Goal: Transaction & Acquisition: Purchase product/service

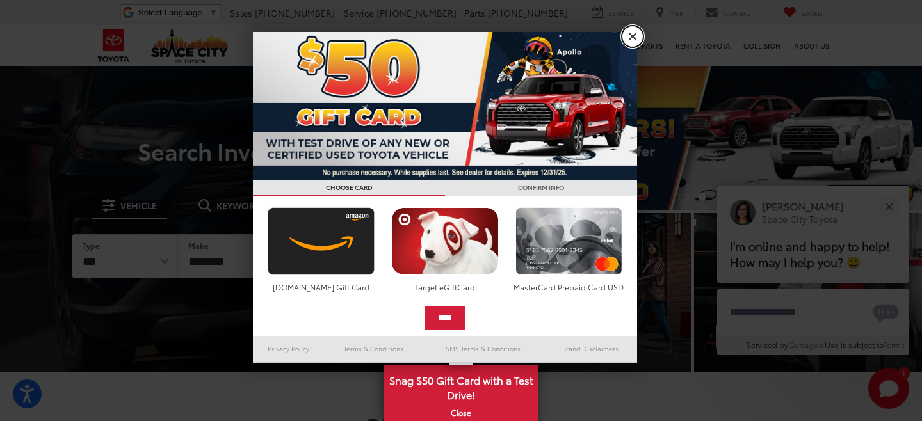
click at [637, 42] on link "X" at bounding box center [632, 37] width 22 height 22
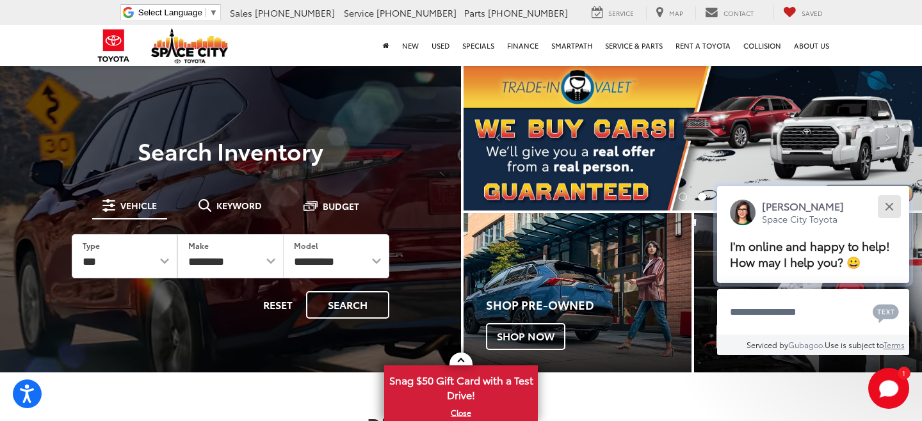
click at [892, 204] on div "Close" at bounding box center [889, 206] width 8 height 8
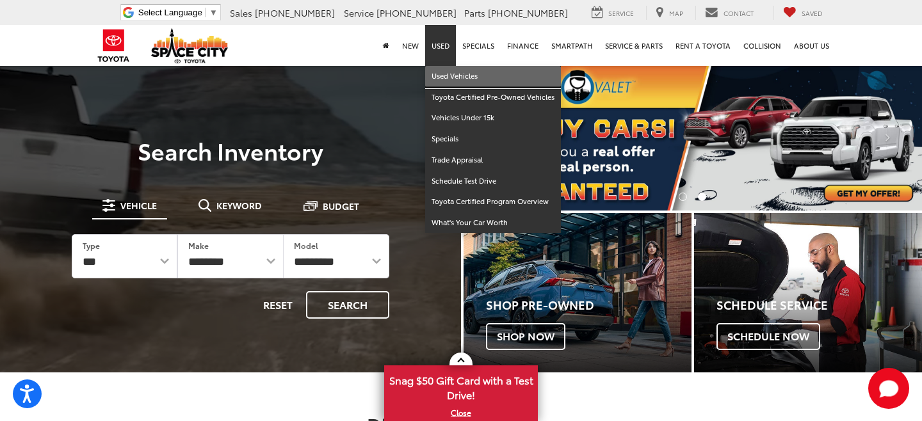
click at [449, 75] on link "Used Vehicles" at bounding box center [493, 76] width 136 height 21
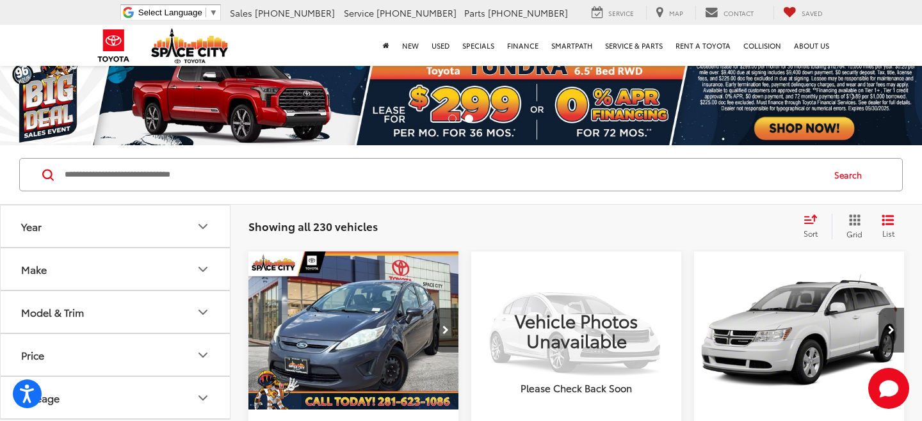
scroll to position [12, 0]
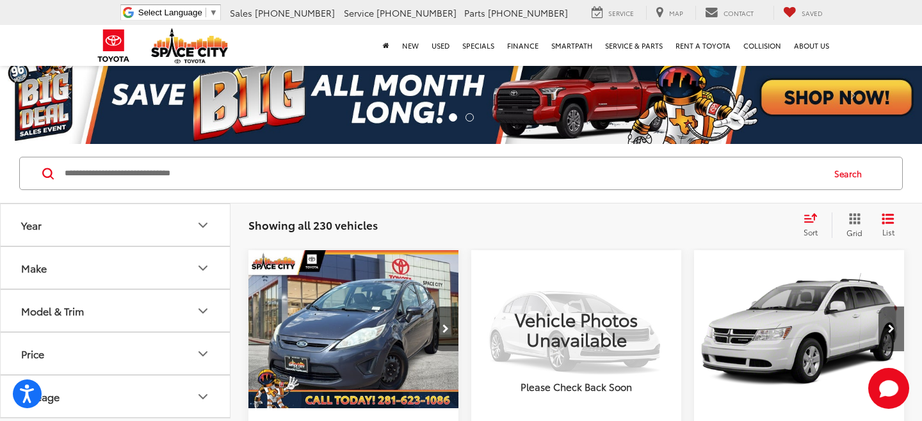
click at [812, 227] on span "Sort" at bounding box center [810, 232] width 14 height 11
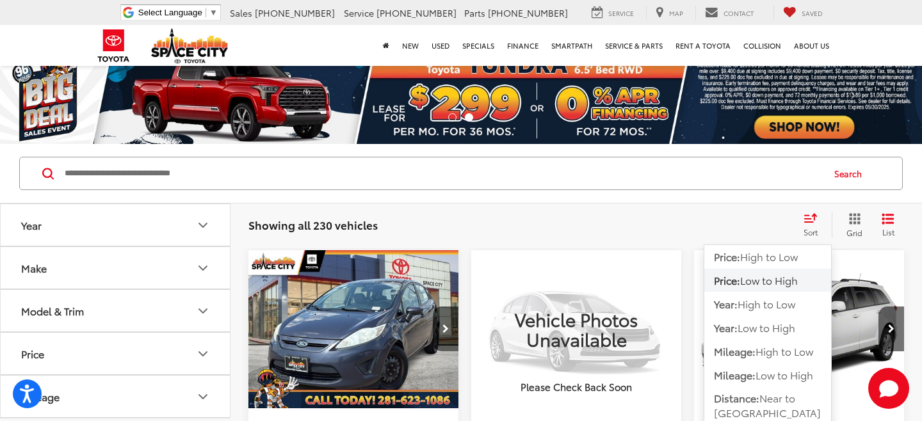
click at [812, 227] on span "Sort" at bounding box center [810, 232] width 14 height 11
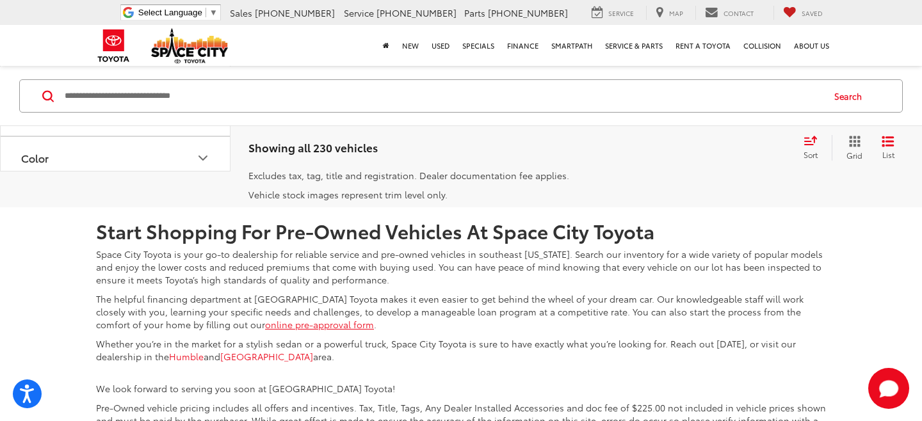
scroll to position [2832, 0]
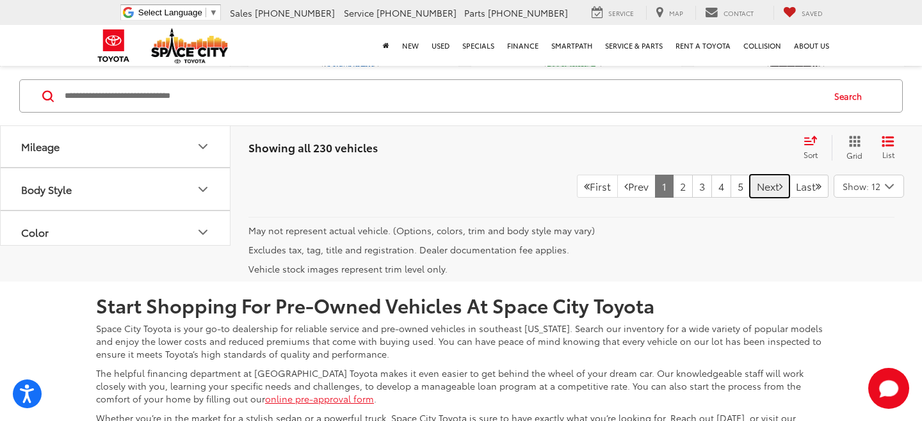
click at [778, 198] on link "Next" at bounding box center [769, 186] width 40 height 23
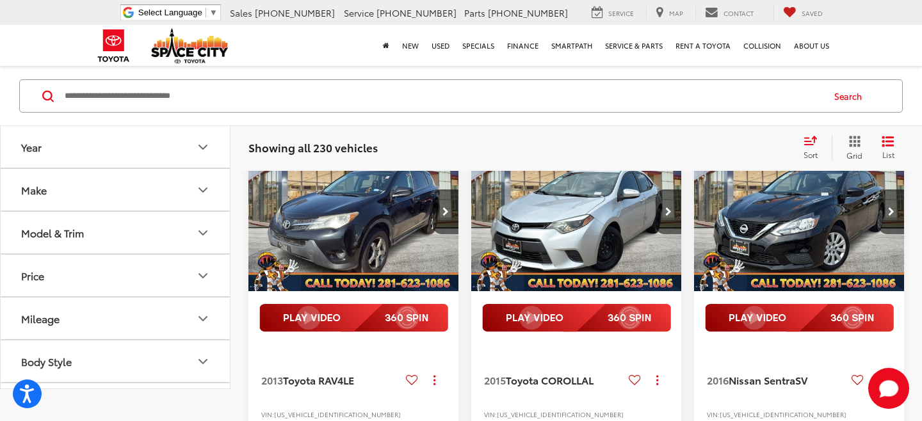
scroll to position [52, 0]
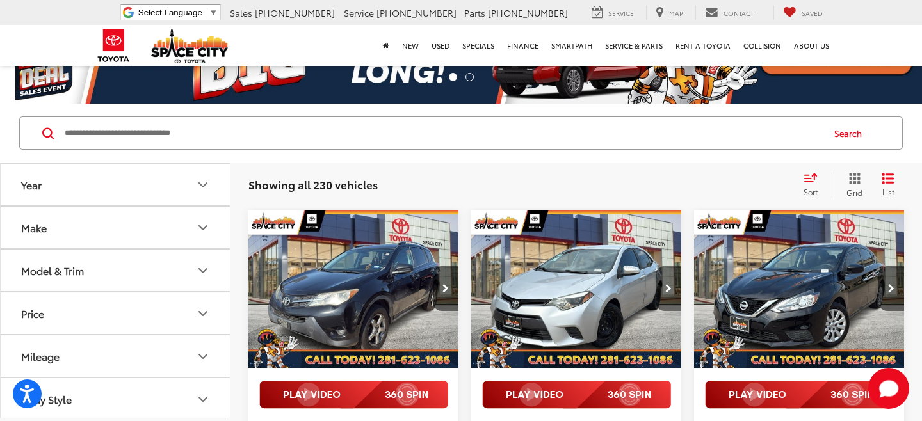
click at [668, 276] on button "Next image" at bounding box center [668, 288] width 26 height 45
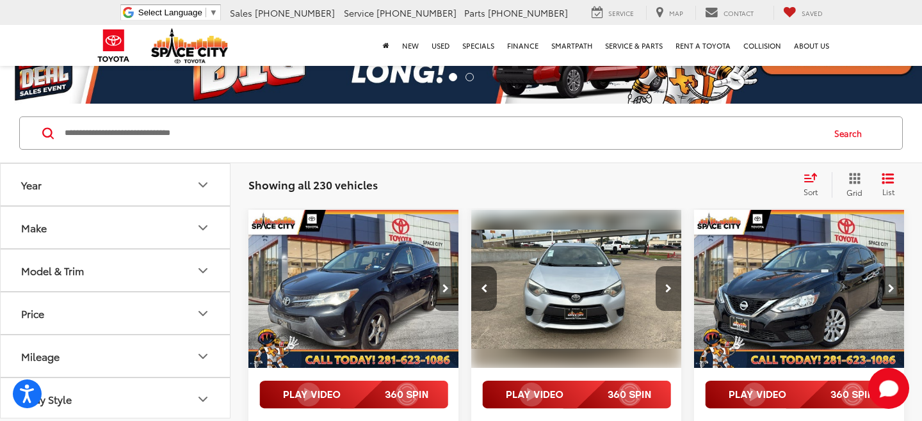
click at [668, 276] on button "Next image" at bounding box center [668, 288] width 26 height 45
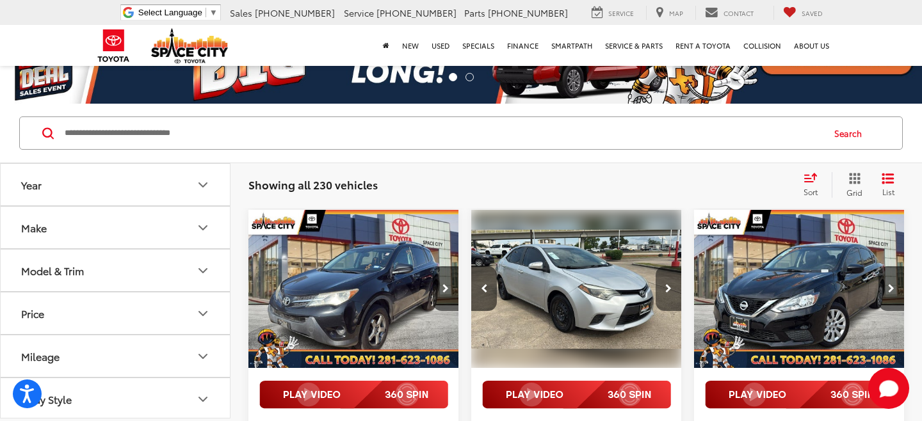
click at [668, 276] on button "Next image" at bounding box center [668, 288] width 26 height 45
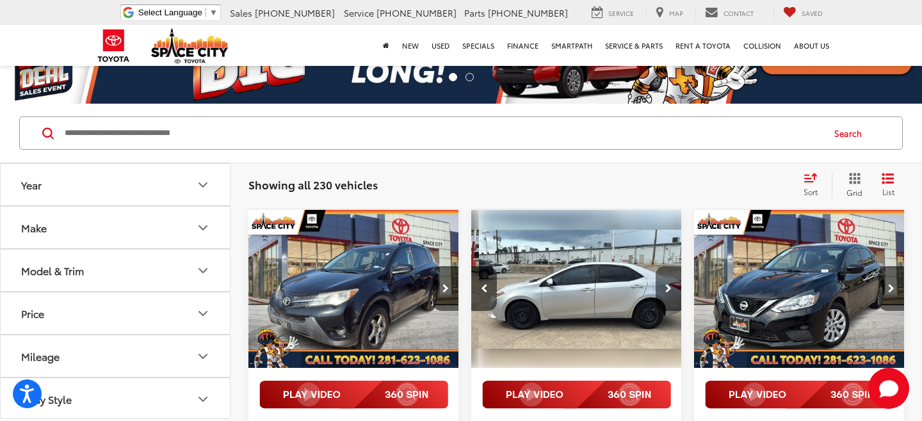
scroll to position [0, 636]
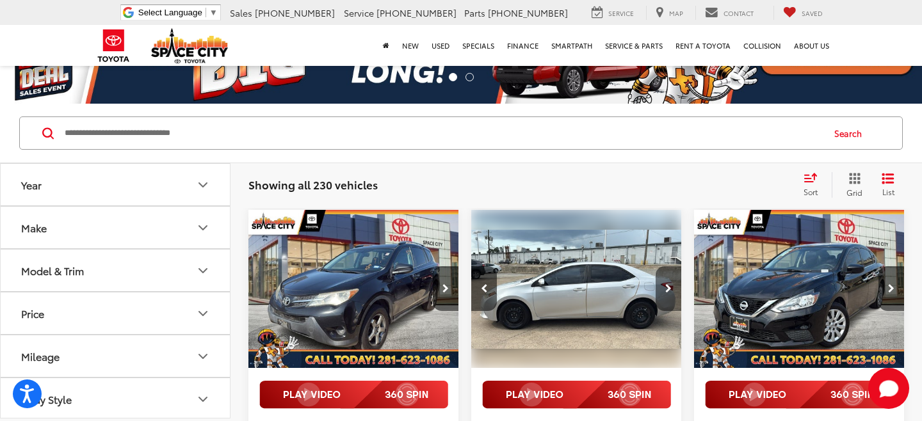
click at [668, 276] on button "Next image" at bounding box center [668, 288] width 26 height 45
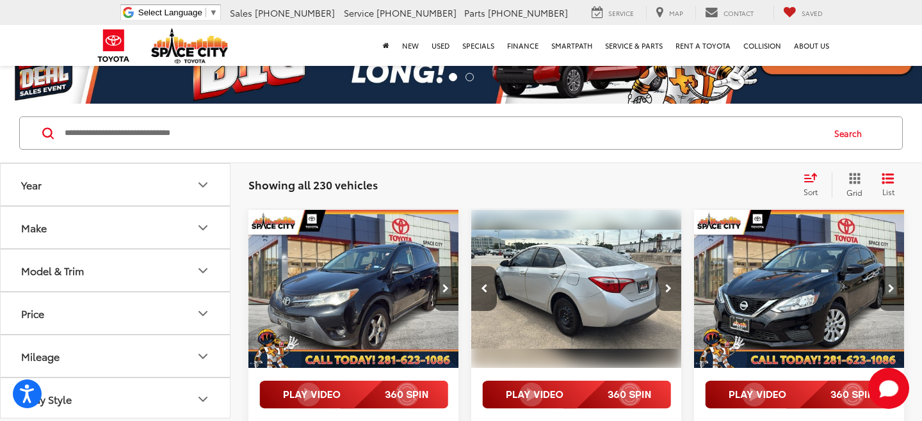
click at [669, 276] on button "Next image" at bounding box center [668, 288] width 26 height 45
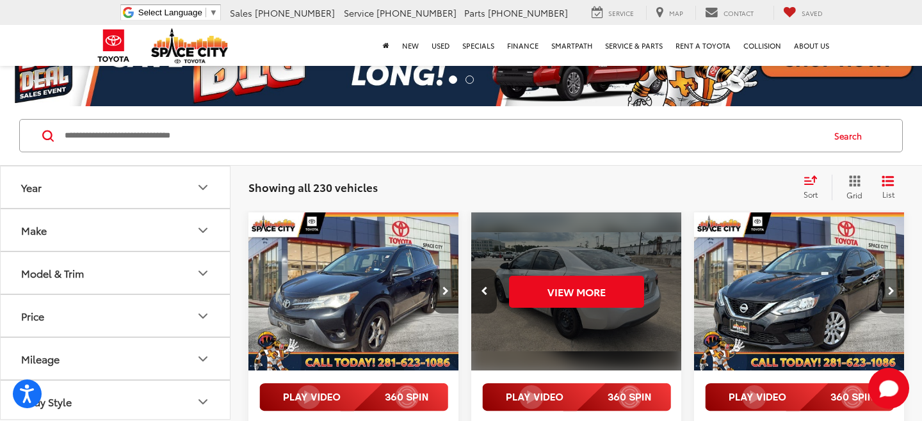
scroll to position [44, 0]
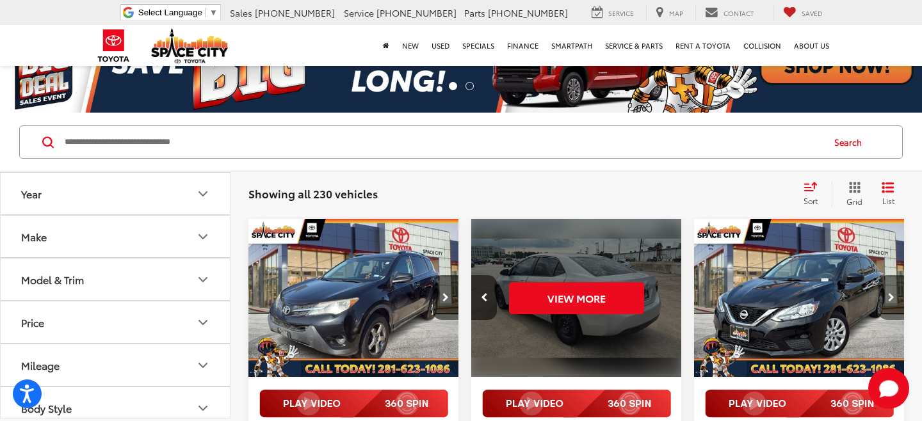
click at [893, 303] on button "Next image" at bounding box center [891, 297] width 26 height 45
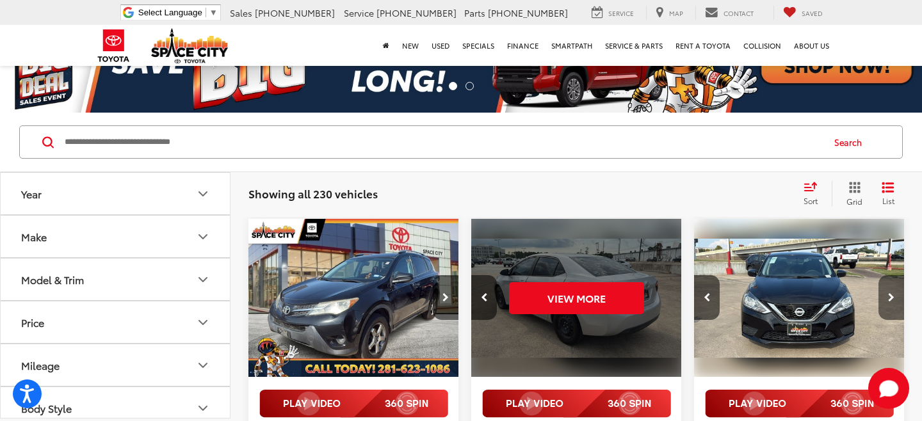
click at [893, 303] on button "Next image" at bounding box center [891, 297] width 26 height 45
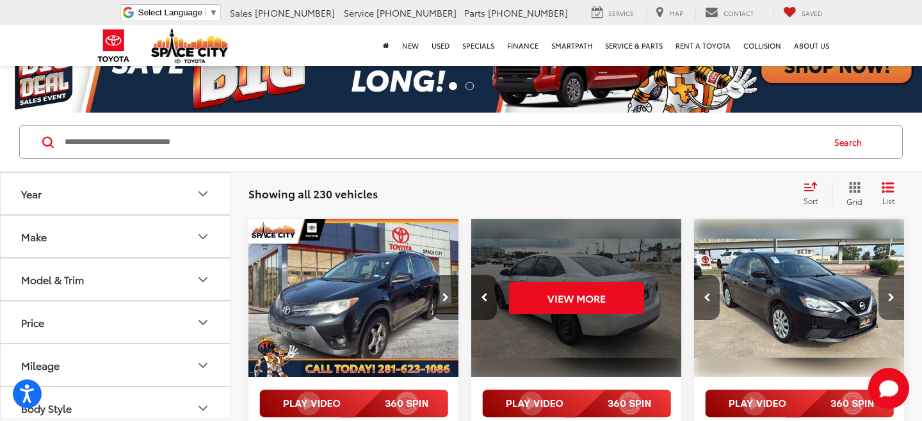
click at [893, 303] on button "Next image" at bounding box center [891, 297] width 26 height 45
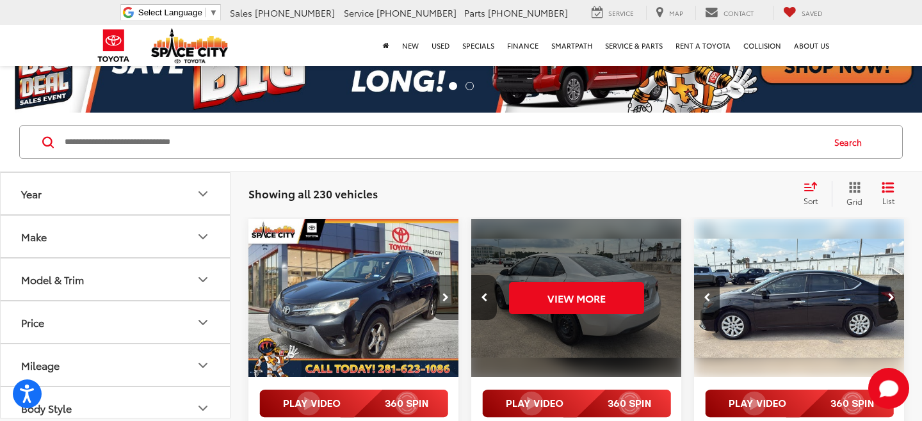
click at [893, 303] on button "Next image" at bounding box center [891, 297] width 26 height 45
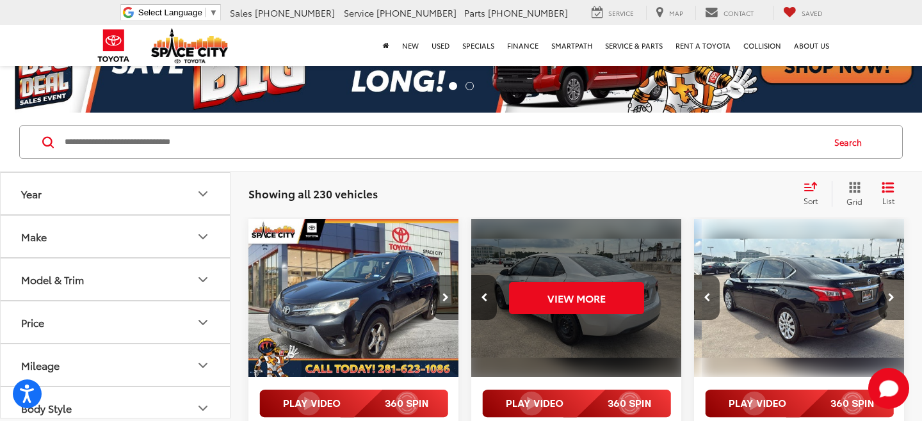
scroll to position [0, 847]
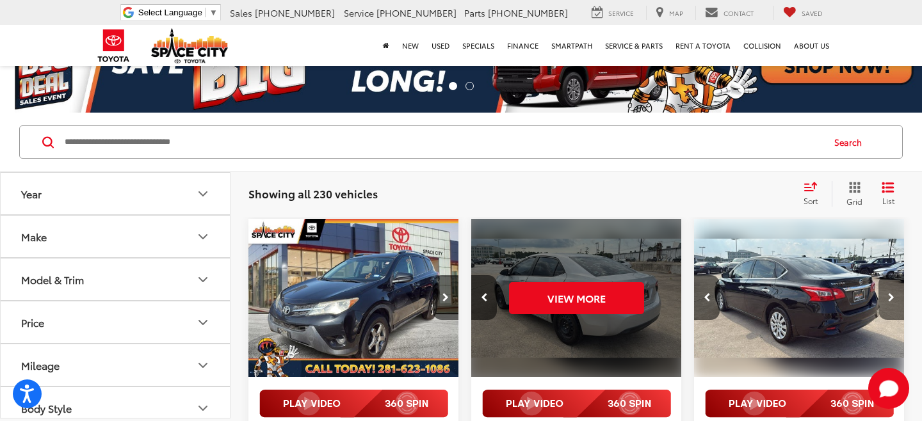
click at [893, 303] on button "Next image" at bounding box center [891, 297] width 26 height 45
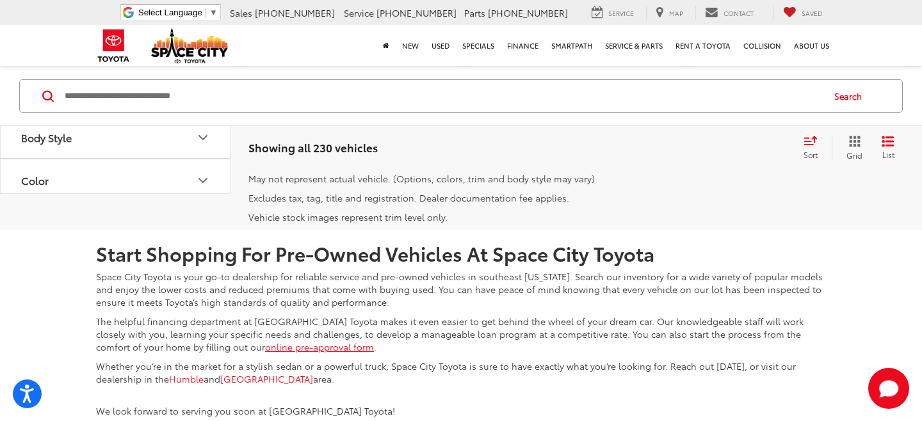
scroll to position [2915, 0]
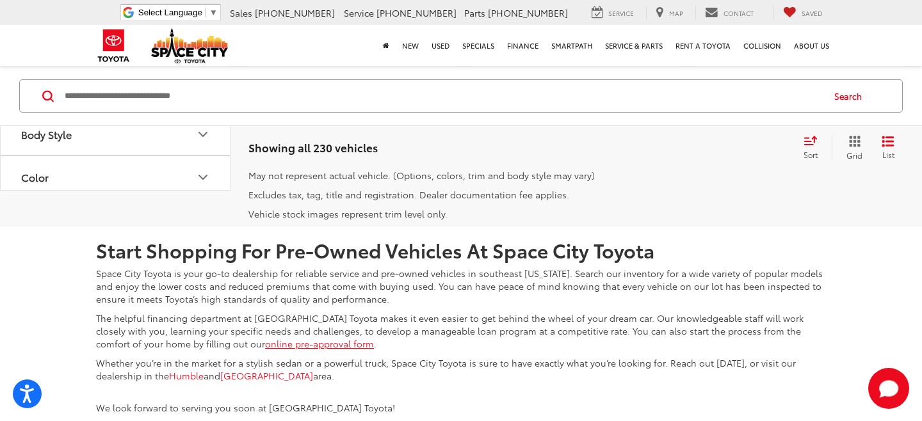
click at [655, 143] on link "1" at bounding box center [664, 131] width 19 height 23
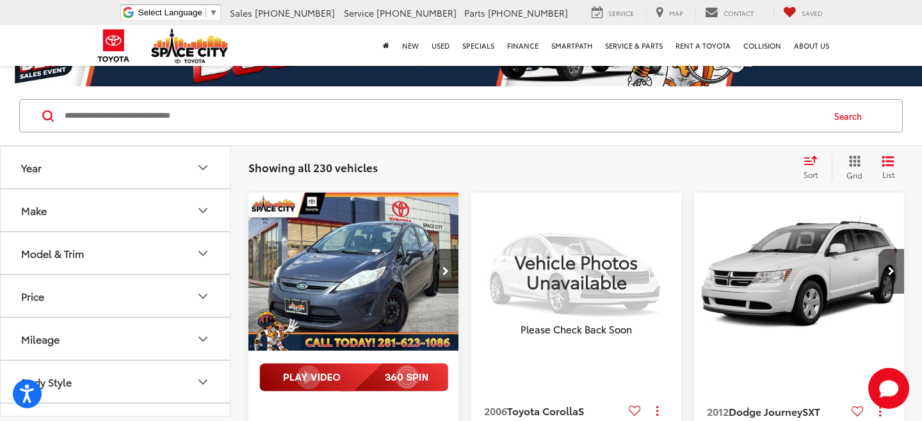
scroll to position [67, 0]
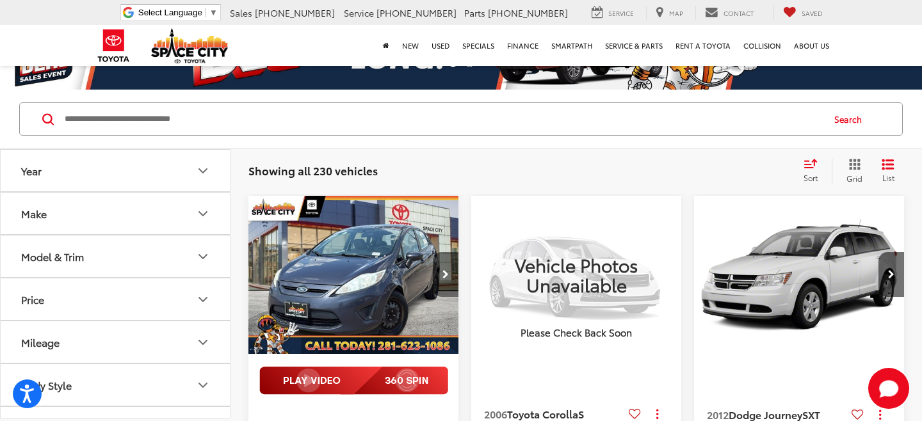
click at [446, 275] on icon "Next image" at bounding box center [445, 274] width 6 height 9
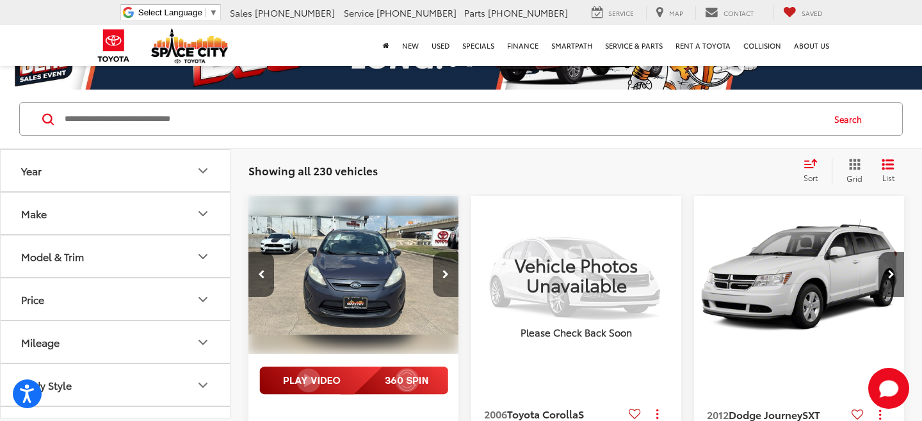
click at [446, 275] on icon "Next image" at bounding box center [445, 274] width 6 height 9
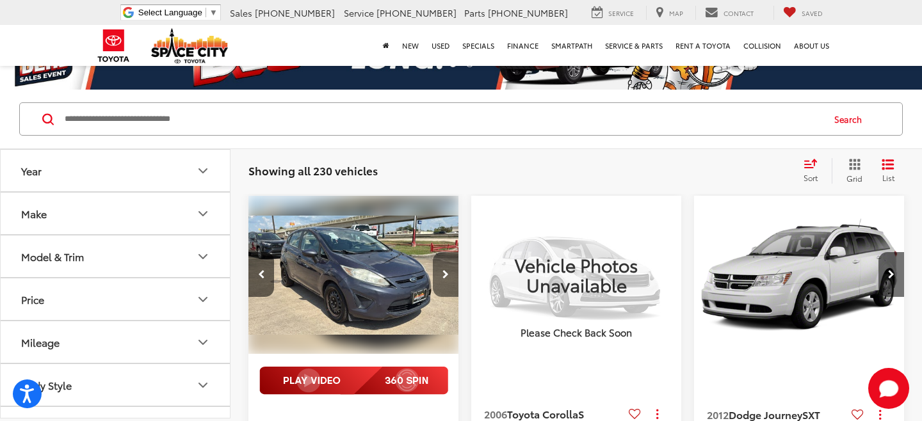
click at [446, 275] on icon "Next image" at bounding box center [445, 274] width 6 height 9
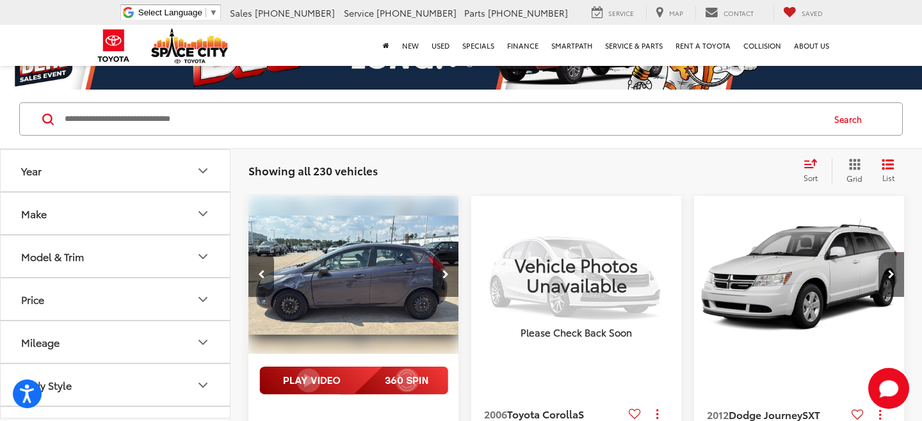
click at [446, 275] on icon "Next image" at bounding box center [445, 274] width 6 height 9
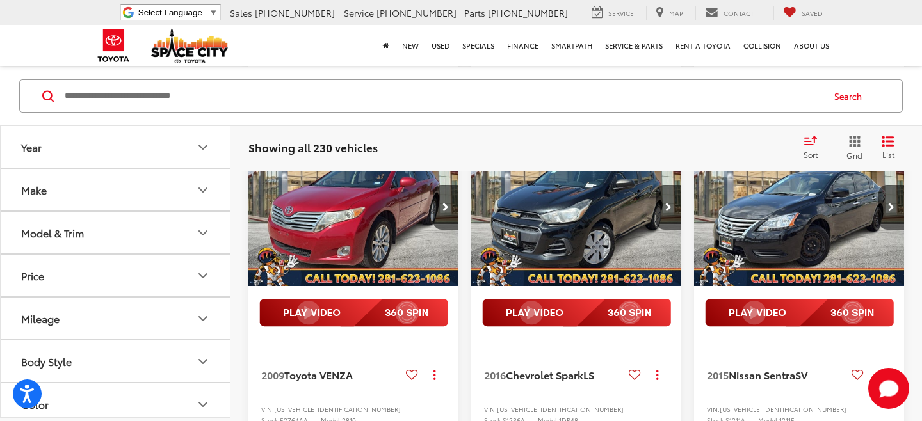
scroll to position [817, 0]
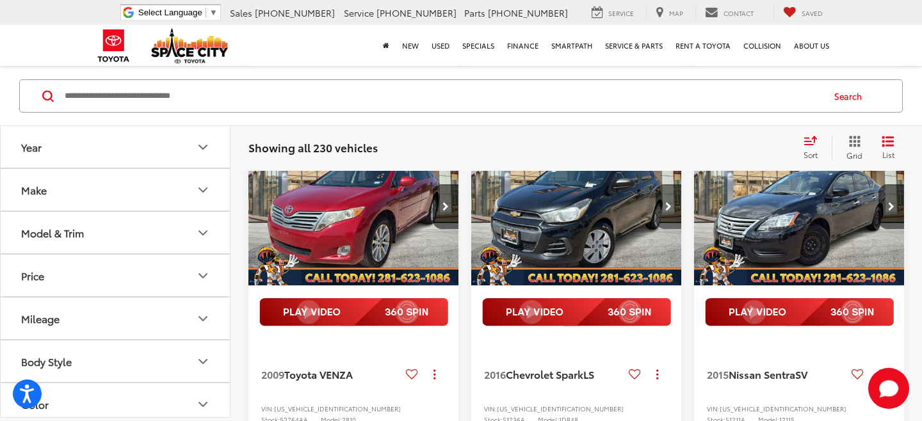
click at [667, 229] on button "Next image" at bounding box center [668, 206] width 26 height 45
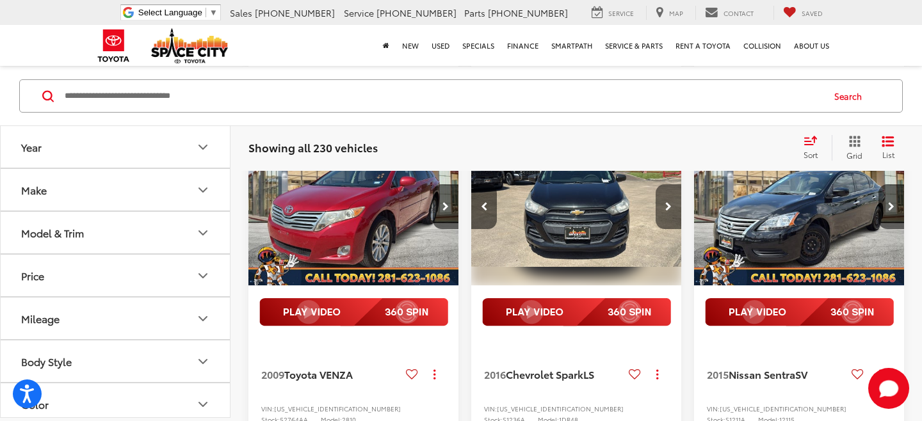
click at [667, 229] on button "Next image" at bounding box center [668, 206] width 26 height 45
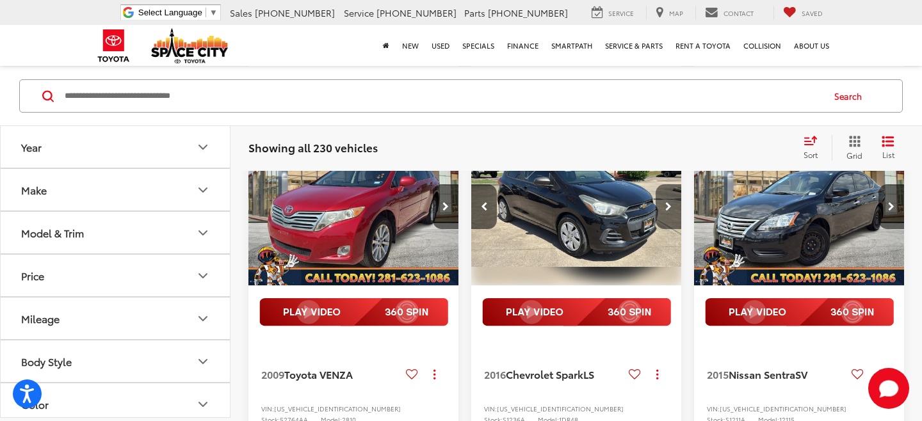
click at [667, 229] on button "Next image" at bounding box center [668, 206] width 26 height 45
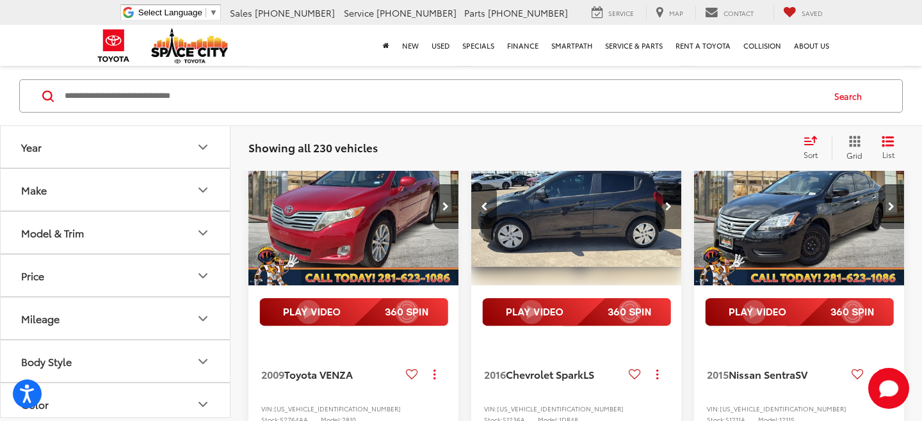
click at [667, 229] on button "Next image" at bounding box center [668, 206] width 26 height 45
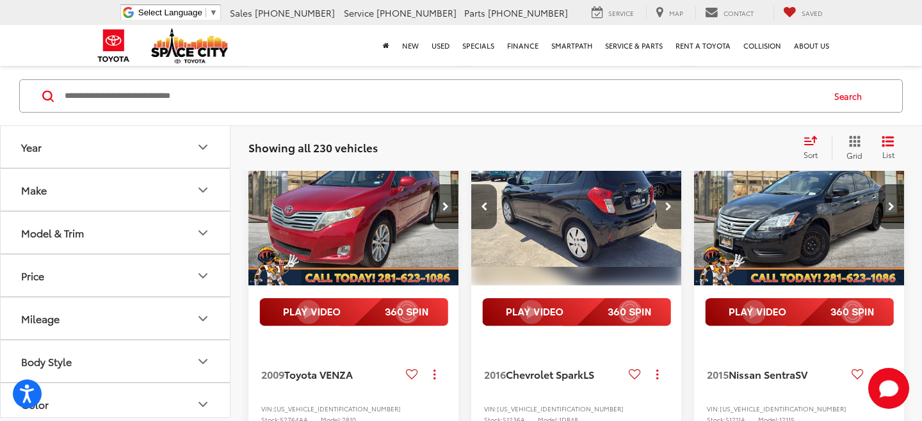
click at [667, 229] on button "Next image" at bounding box center [668, 206] width 26 height 45
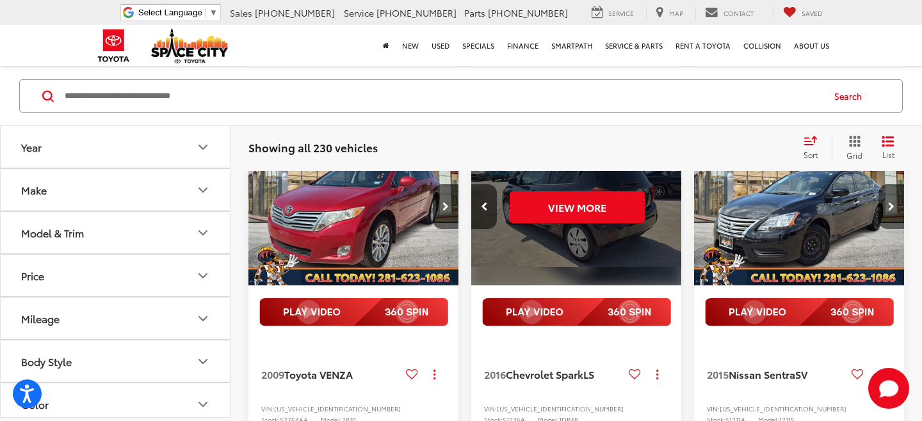
scroll to position [0, 1059]
click at [667, 250] on div "View More" at bounding box center [576, 206] width 212 height 159
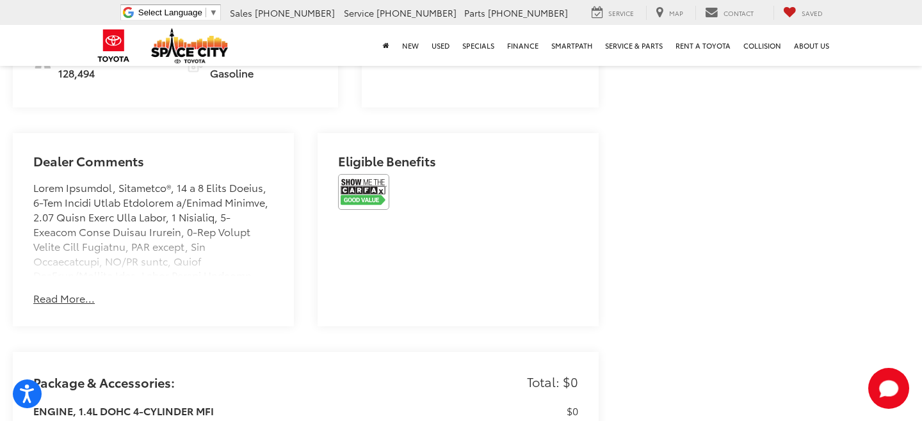
scroll to position [781, 0]
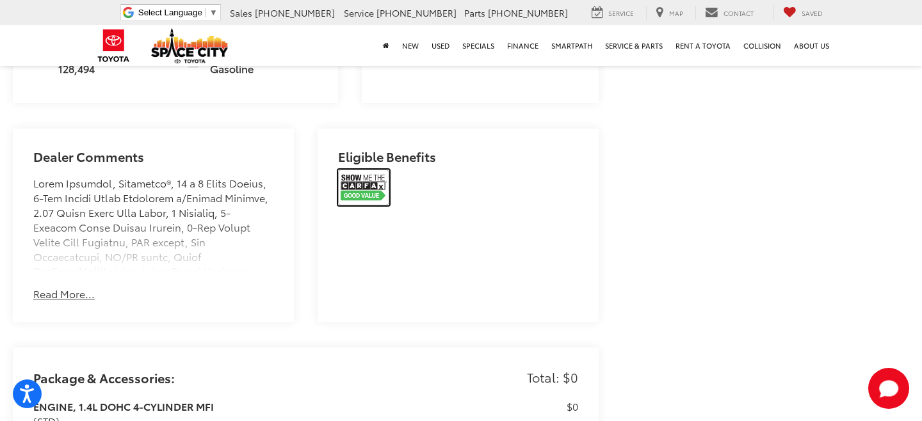
click at [362, 181] on img at bounding box center [363, 188] width 51 height 36
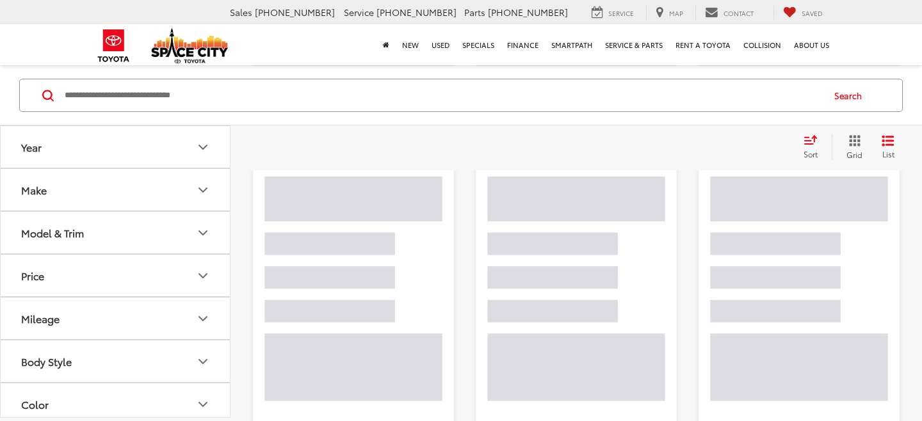
scroll to position [150, 0]
